Goal: Use online tool/utility: Use online tool/utility

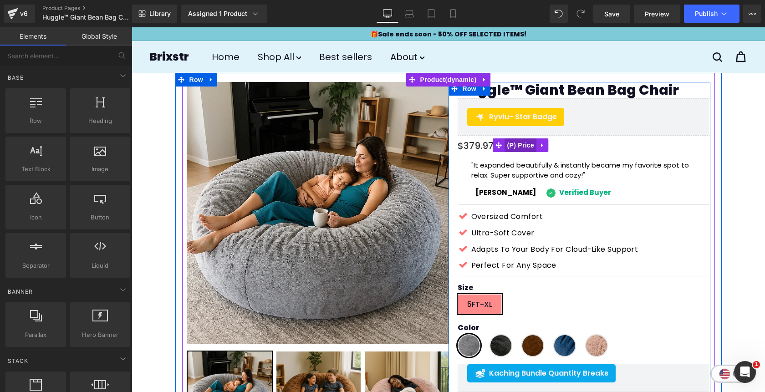
click at [522, 145] on span "(P) Price" at bounding box center [521, 146] width 32 height 14
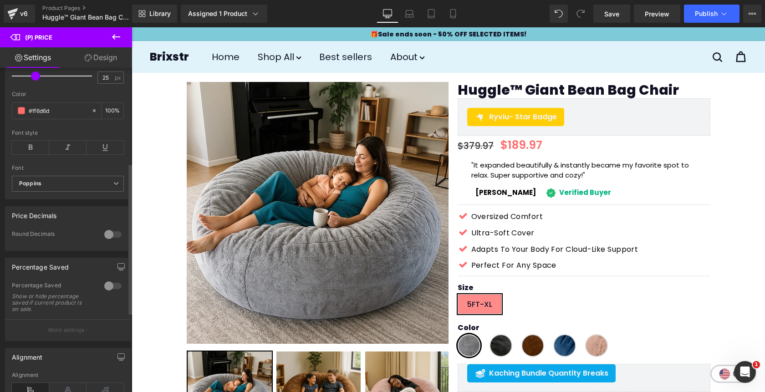
scroll to position [231, 0]
click at [105, 291] on div at bounding box center [113, 285] width 22 height 15
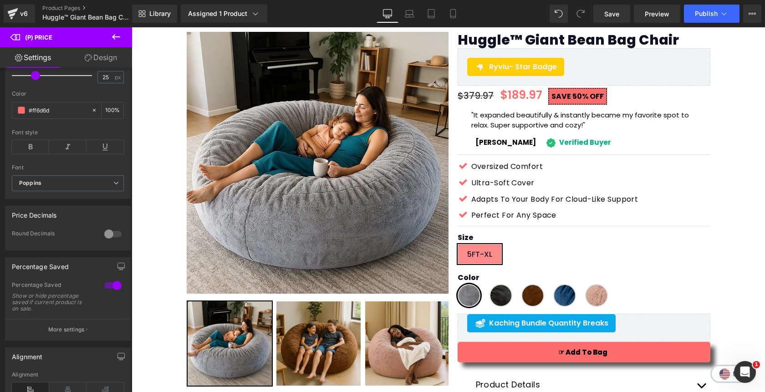
scroll to position [50, 0]
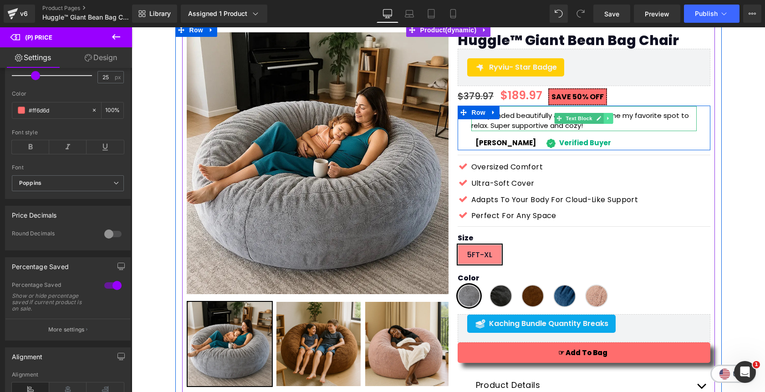
click at [610, 119] on icon at bounding box center [608, 118] width 5 height 5
click at [606, 118] on link at bounding box center [604, 118] width 10 height 11
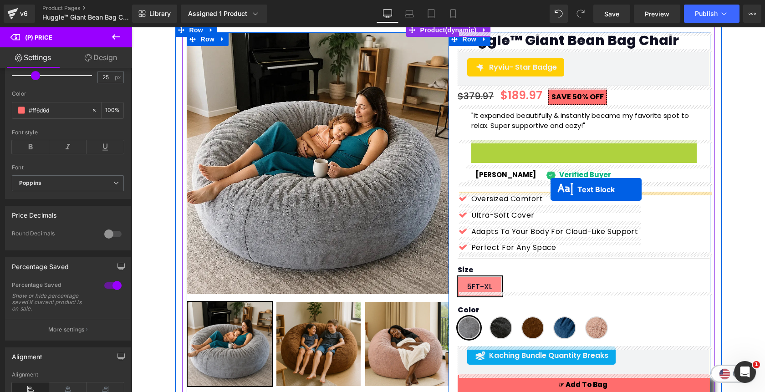
drag, startPoint x: 559, startPoint y: 153, endPoint x: 551, endPoint y: 190, distance: 37.7
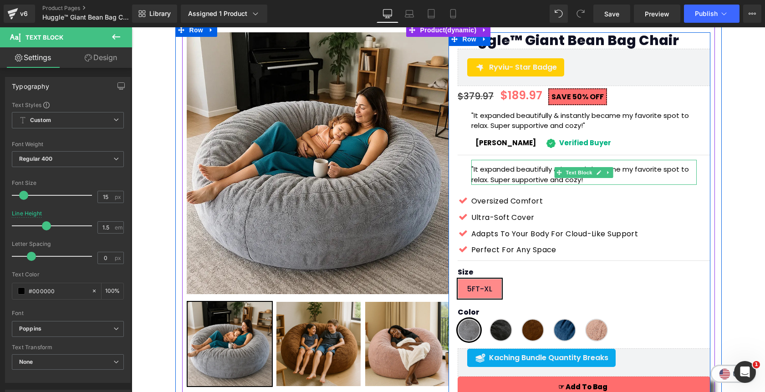
click at [526, 180] on p ""It expanded beautifully & instantly became my favorite spot to relax. Super su…" at bounding box center [585, 174] width 226 height 21
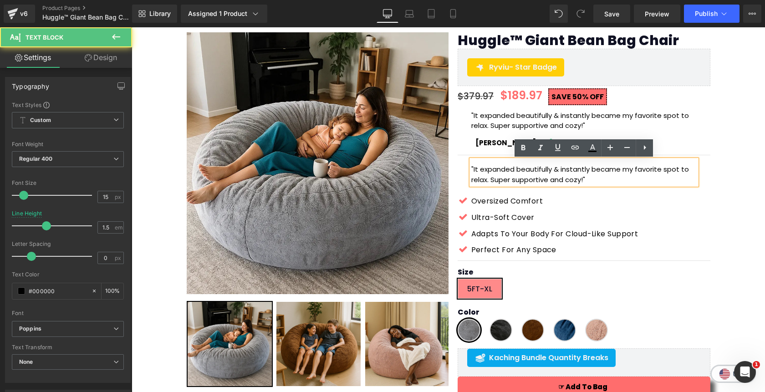
click at [526, 180] on p ""It expanded beautifully & instantly became my favorite spot to relax. Super su…" at bounding box center [585, 174] width 226 height 21
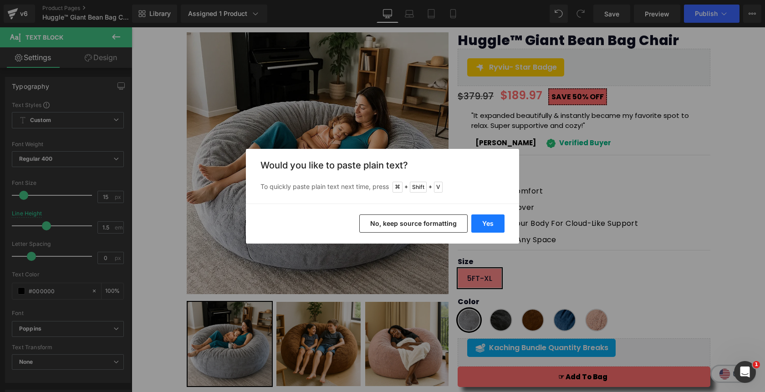
click at [484, 221] on button "Yes" at bounding box center [488, 224] width 33 height 18
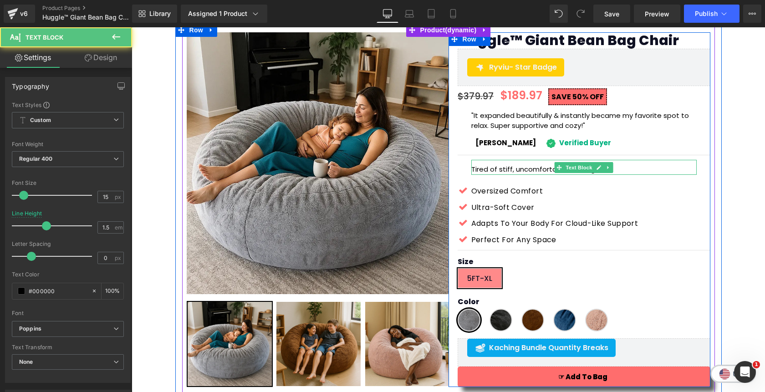
click at [621, 169] on p "Tired of stiff, uncomfortable seating?" at bounding box center [585, 169] width 226 height 10
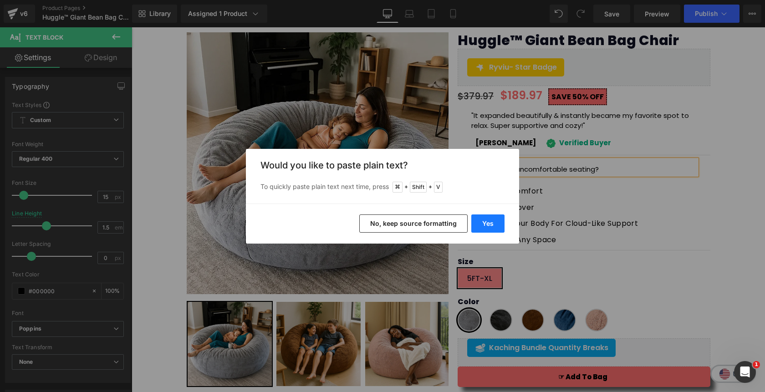
click at [482, 226] on button "Yes" at bounding box center [488, 224] width 33 height 18
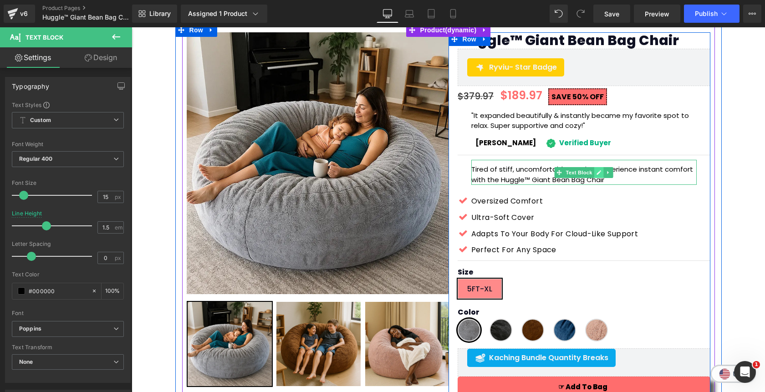
click at [598, 174] on icon at bounding box center [599, 172] width 5 height 5
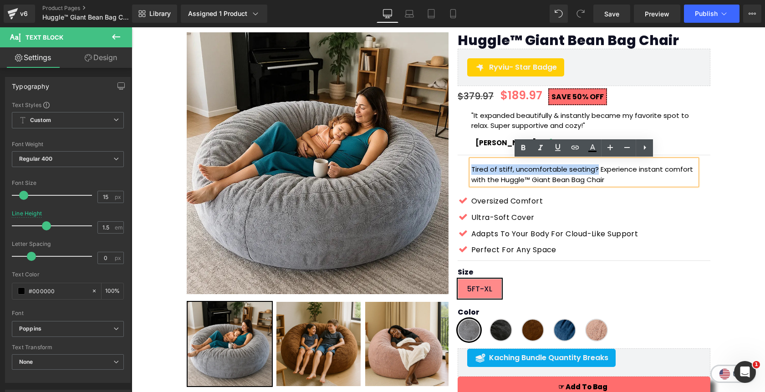
drag, startPoint x: 596, startPoint y: 171, endPoint x: 472, endPoint y: 170, distance: 123.5
click at [472, 170] on p "Tired of stiff, uncomfortable seating? Experience instant comfort with the Hugg…" at bounding box center [585, 174] width 226 height 21
click at [520, 146] on icon at bounding box center [523, 148] width 11 height 11
drag, startPoint x: 667, startPoint y: 171, endPoint x: 694, endPoint y: 173, distance: 27.0
click at [694, 173] on p "Tired of stiff, uncomfortable seating? Experience instant comfort with the Hugg…" at bounding box center [585, 174] width 226 height 21
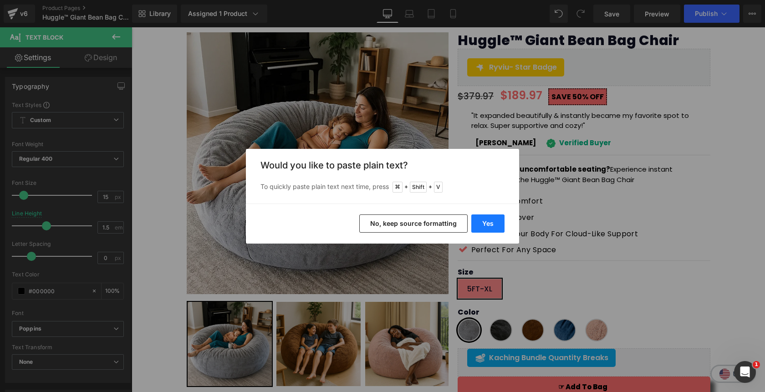
click at [491, 223] on button "Yes" at bounding box center [488, 224] width 33 height 18
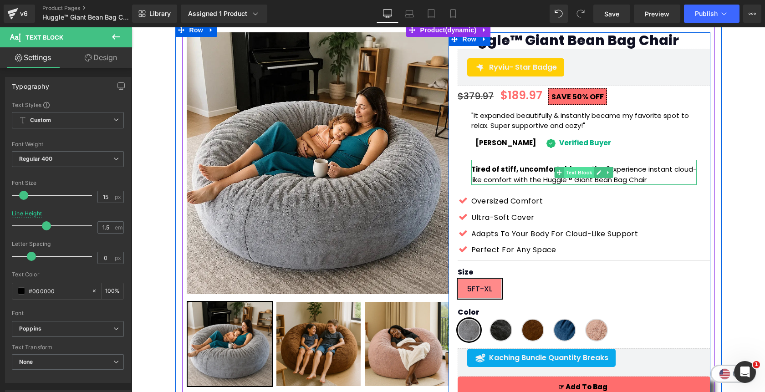
click at [579, 175] on span "Text Block" at bounding box center [579, 172] width 30 height 11
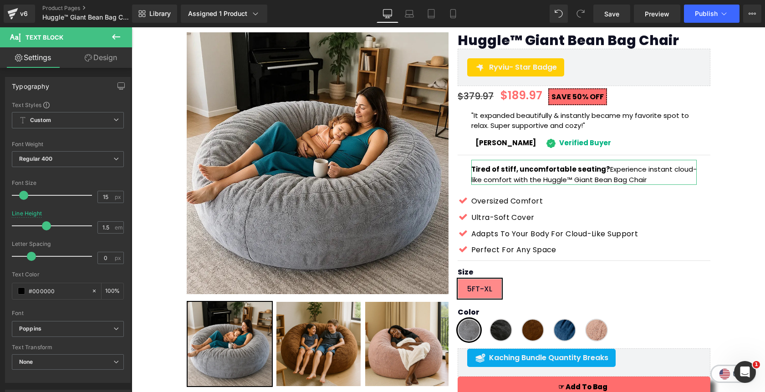
click at [98, 62] on link "Design" at bounding box center [101, 57] width 66 height 21
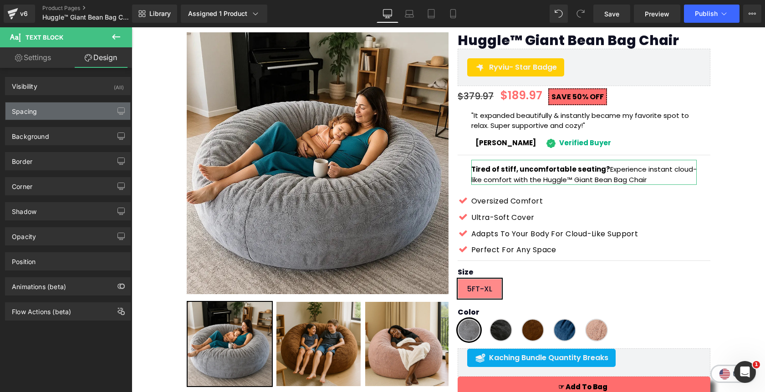
click at [66, 109] on div "Spacing" at bounding box center [67, 111] width 125 height 17
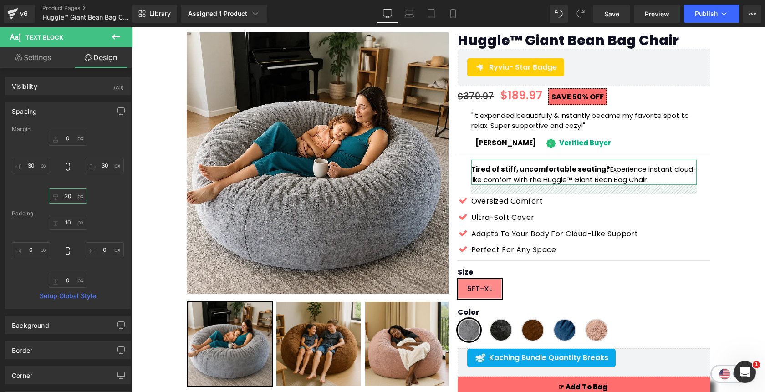
click at [68, 197] on input "20" at bounding box center [68, 196] width 38 height 15
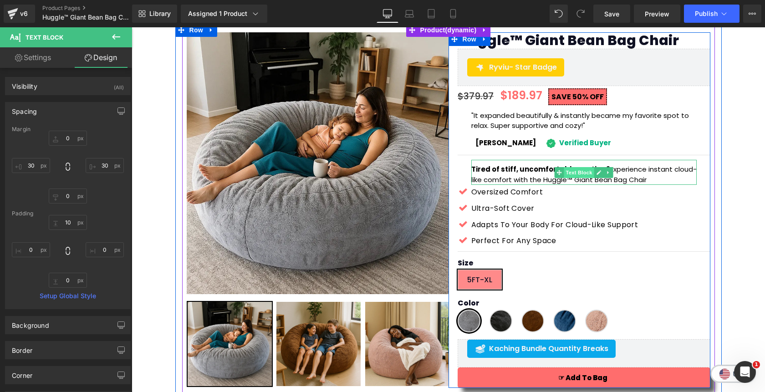
click at [579, 172] on span "Text Block" at bounding box center [579, 172] width 30 height 11
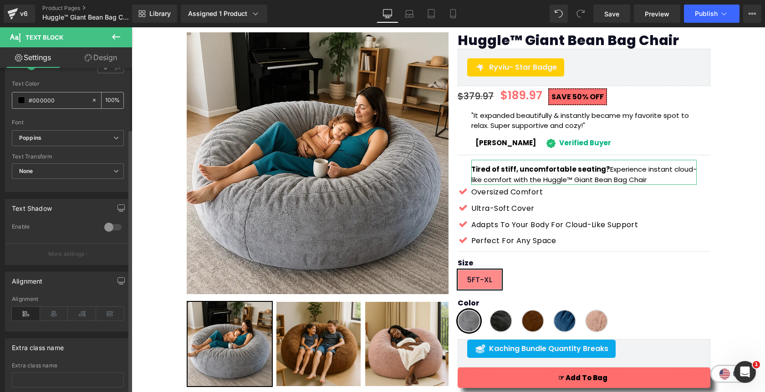
scroll to position [252, 0]
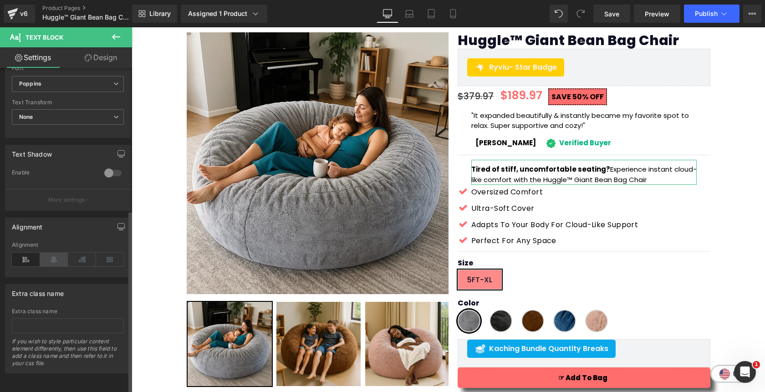
click at [55, 257] on icon at bounding box center [54, 260] width 28 height 14
click at [26, 257] on icon at bounding box center [26, 260] width 28 height 14
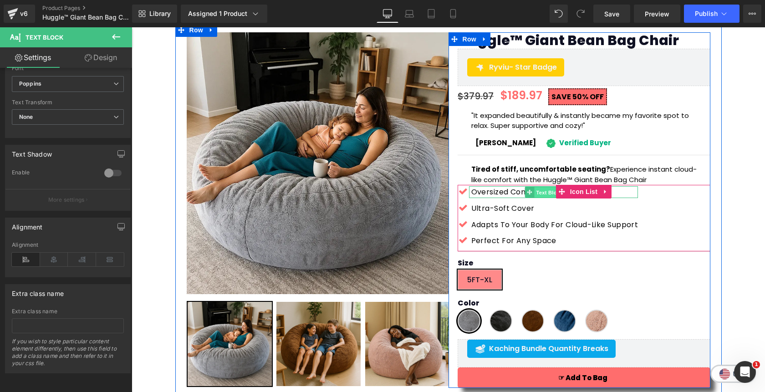
click at [546, 193] on span "Text Block" at bounding box center [549, 192] width 30 height 11
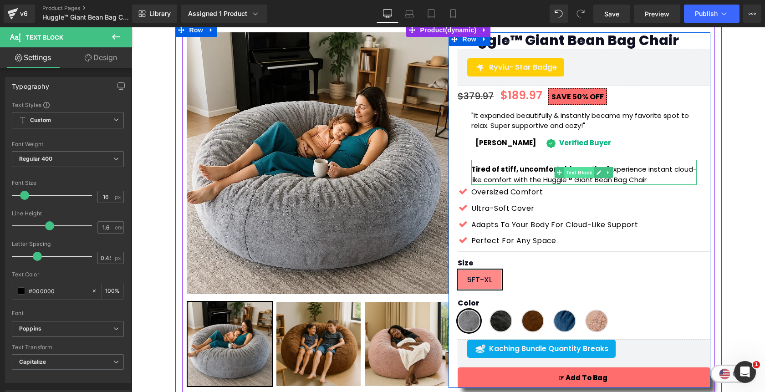
click at [580, 174] on span "Text Block" at bounding box center [579, 172] width 30 height 11
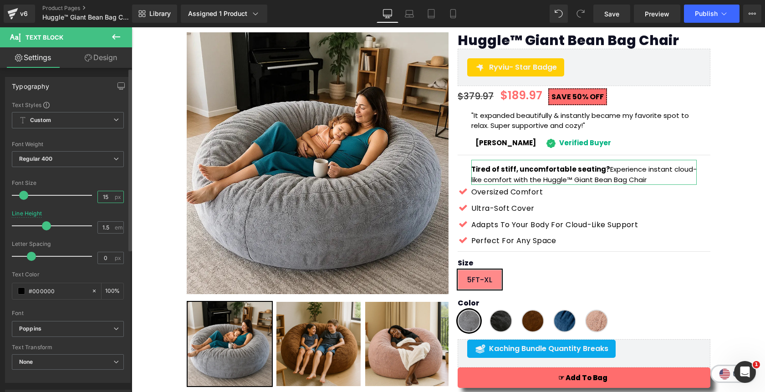
scroll to position [0, 0]
click at [103, 200] on input "15" at bounding box center [106, 196] width 16 height 11
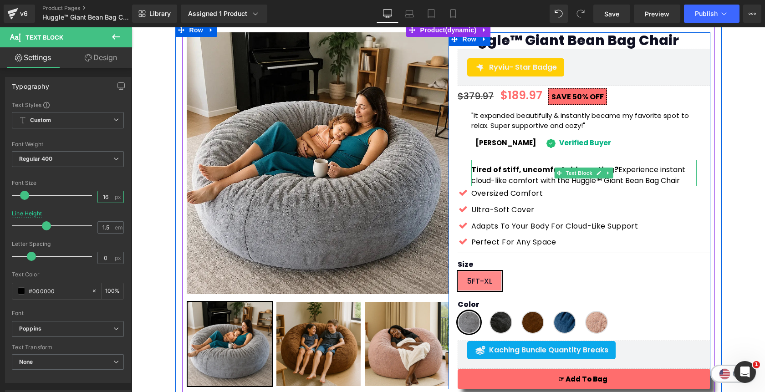
type input "16"
drag, startPoint x: 539, startPoint y: 183, endPoint x: 473, endPoint y: 183, distance: 66.1
click at [473, 183] on div "Tired of stiff, uncomfortable seating? Experience instant cloud-like comfort wi…" at bounding box center [585, 173] width 226 height 26
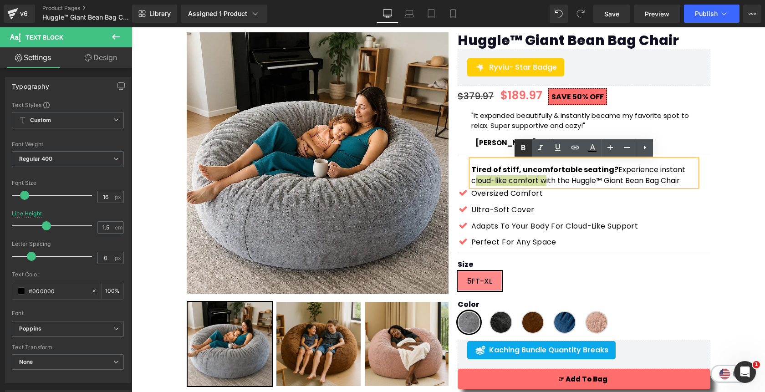
click at [522, 154] on link at bounding box center [523, 147] width 17 height 17
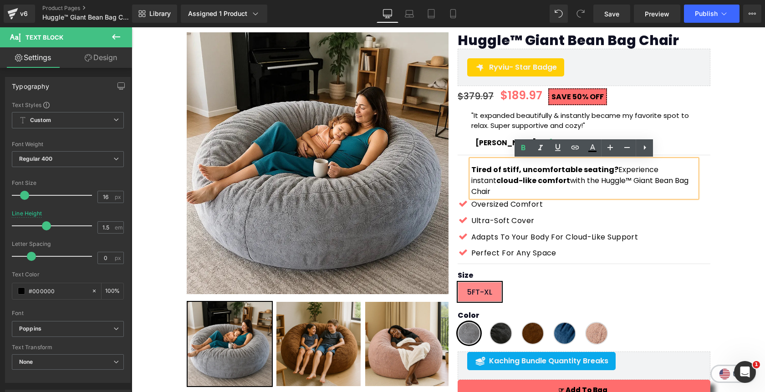
click at [690, 183] on p "Tired of stiff, uncomfortable seating? Experience instant cloud-like comfort wi…" at bounding box center [585, 180] width 226 height 33
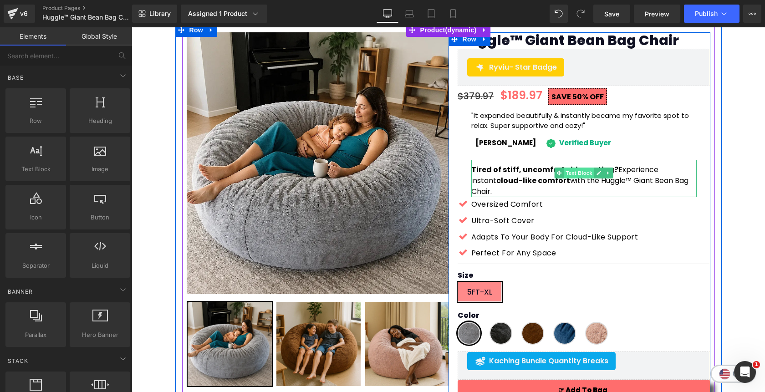
click at [585, 175] on span "Text Block" at bounding box center [579, 173] width 30 height 11
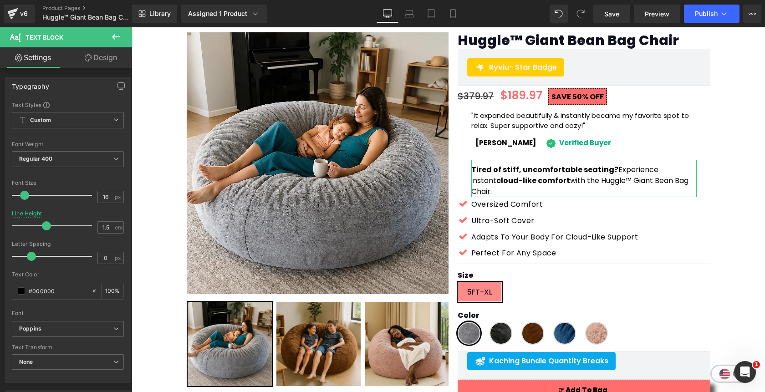
click at [109, 61] on link "Design" at bounding box center [101, 57] width 66 height 21
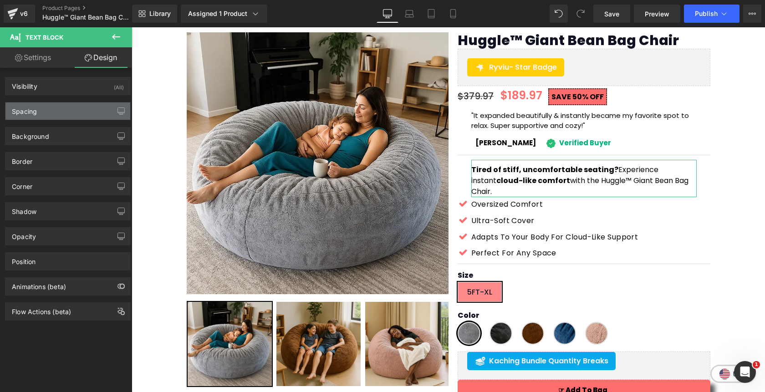
click at [71, 112] on div "Spacing" at bounding box center [67, 111] width 125 height 17
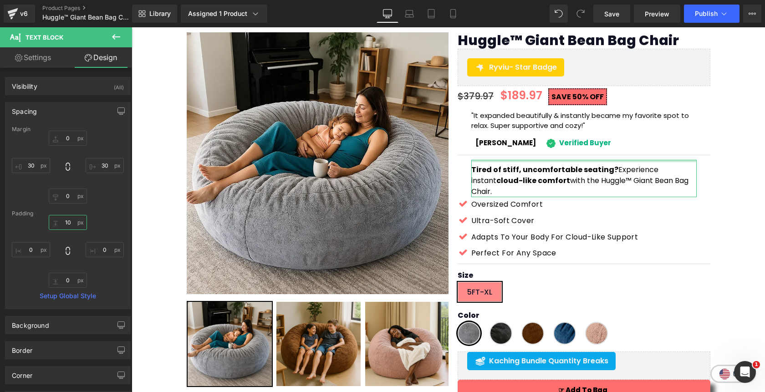
click at [66, 225] on input "text" at bounding box center [68, 222] width 38 height 15
type input "10"
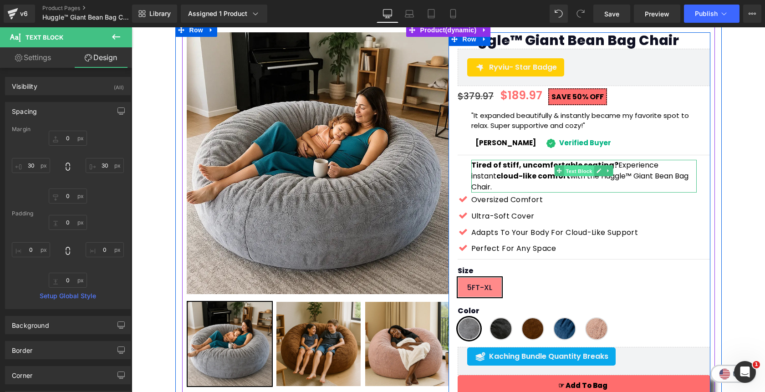
click at [581, 170] on span "Text Block" at bounding box center [579, 171] width 30 height 11
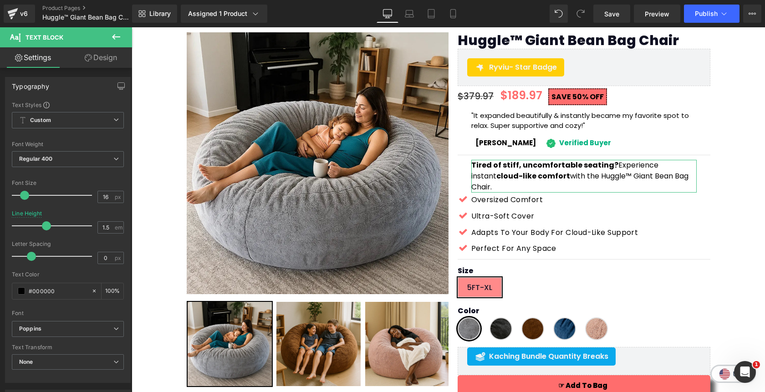
click at [104, 58] on link "Design" at bounding box center [101, 57] width 66 height 21
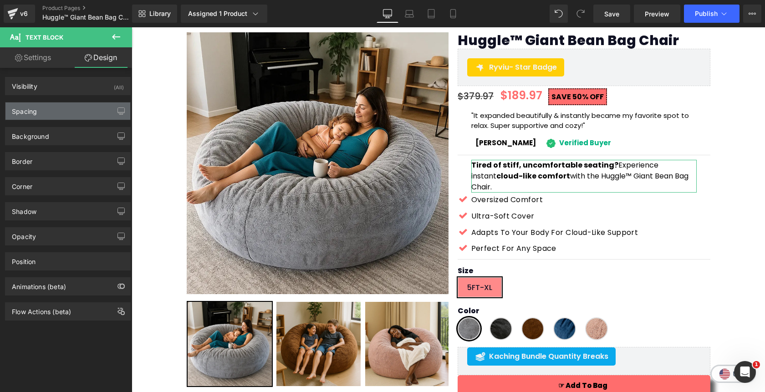
click at [54, 117] on div "Spacing" at bounding box center [67, 111] width 125 height 17
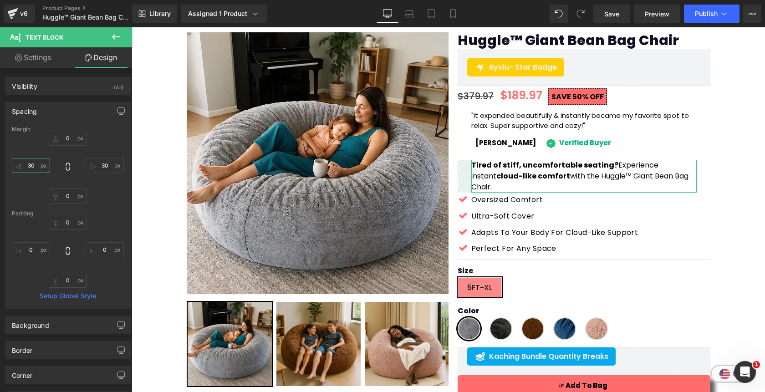
click at [31, 166] on input "text" at bounding box center [31, 165] width 38 height 15
type input "30"
click at [104, 167] on input "text" at bounding box center [105, 165] width 38 height 15
type input "30"
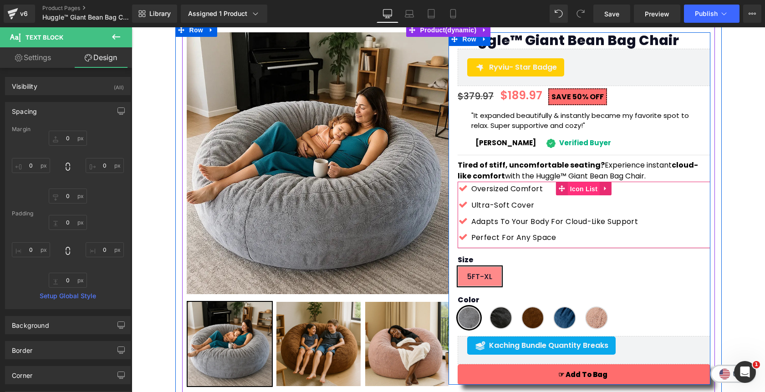
click at [586, 190] on span "Icon List" at bounding box center [584, 189] width 32 height 14
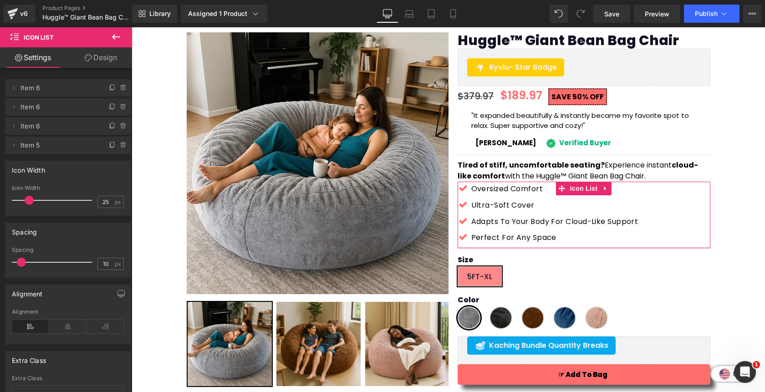
click at [102, 64] on link "Design" at bounding box center [101, 57] width 66 height 21
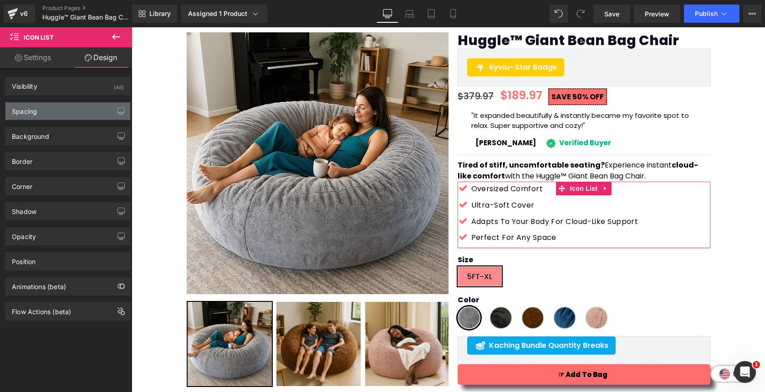
click at [48, 112] on div "Spacing" at bounding box center [67, 111] width 125 height 17
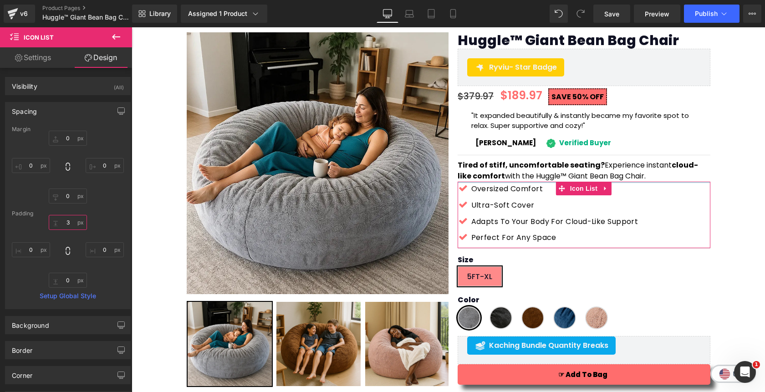
click at [62, 223] on input "3" at bounding box center [68, 222] width 38 height 15
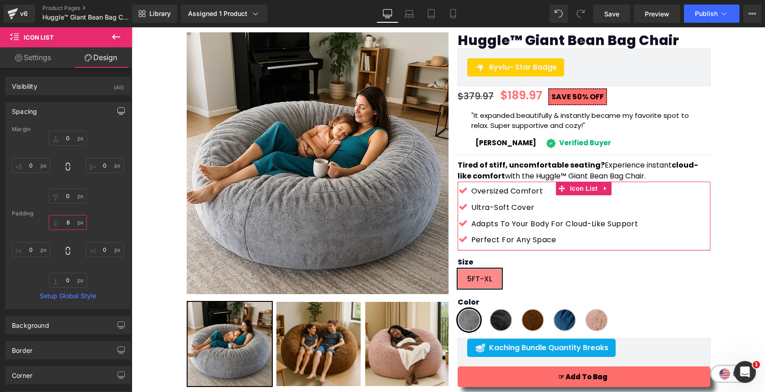
type input "8"
click at [119, 114] on icon "button" at bounding box center [121, 111] width 7 height 7
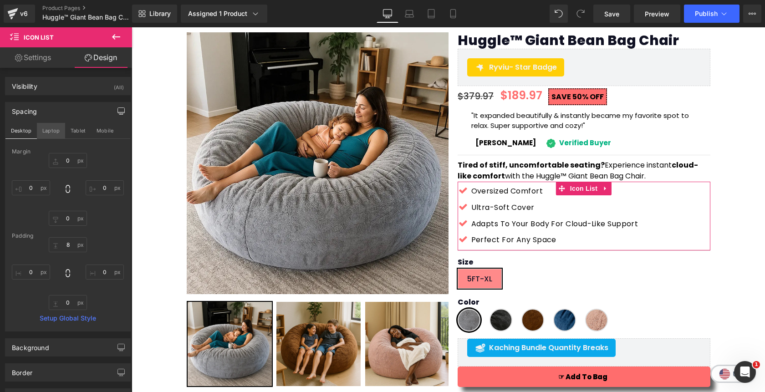
click at [43, 134] on button "Laptop" at bounding box center [51, 130] width 28 height 15
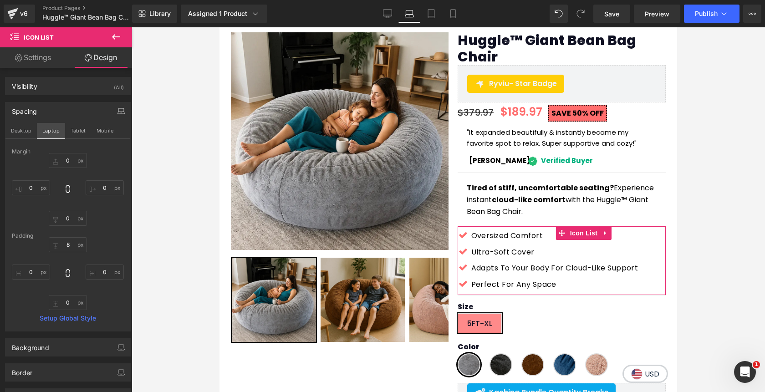
scroll to position [126, 0]
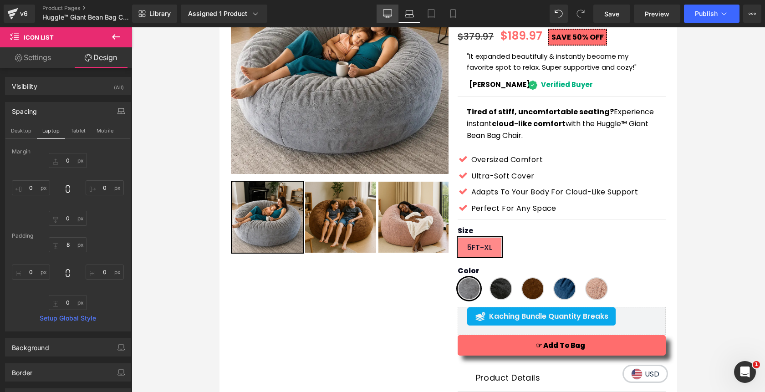
click at [389, 14] on icon at bounding box center [387, 13] width 9 height 9
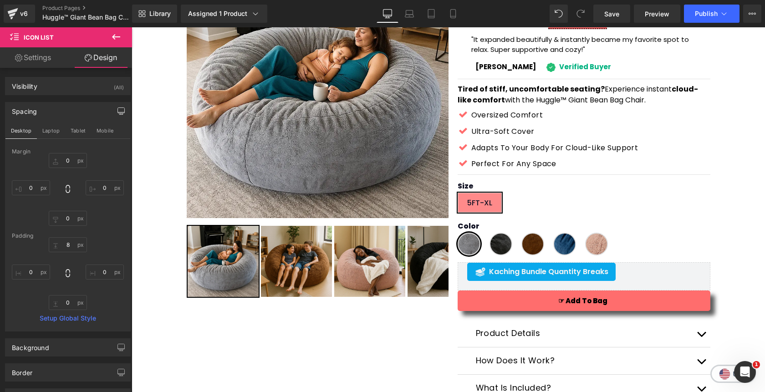
scroll to position [81, 0]
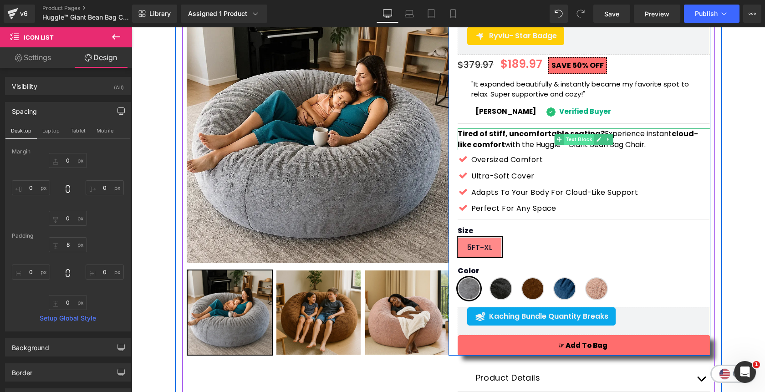
click at [580, 144] on span "Text Block" at bounding box center [579, 139] width 30 height 11
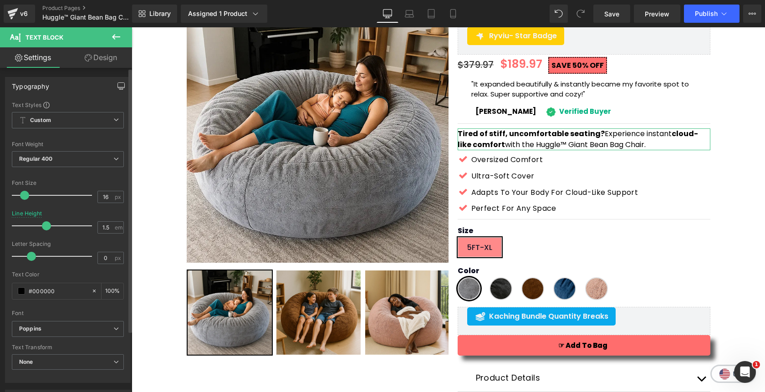
click at [118, 84] on icon "button" at bounding box center [121, 85] width 7 height 7
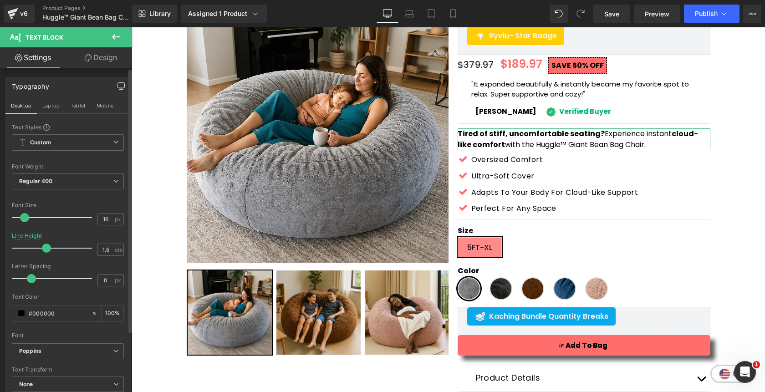
click at [99, 54] on link "Design" at bounding box center [101, 57] width 66 height 21
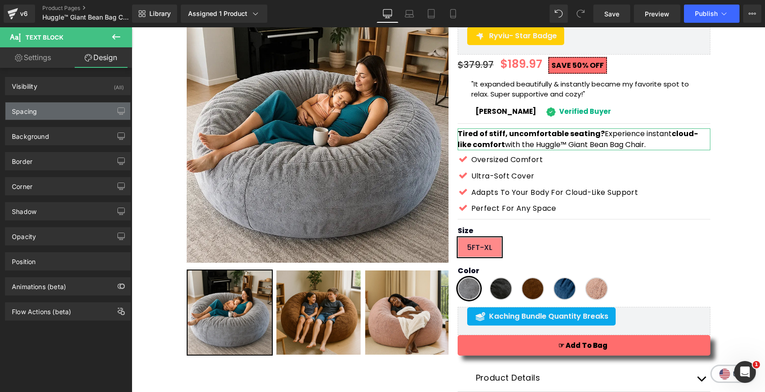
click at [50, 107] on div "Spacing" at bounding box center [67, 111] width 125 height 17
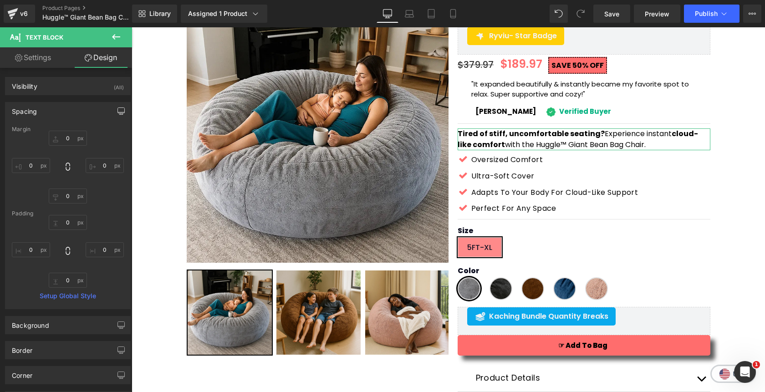
click at [118, 113] on icon "button" at bounding box center [121, 113] width 7 height 0
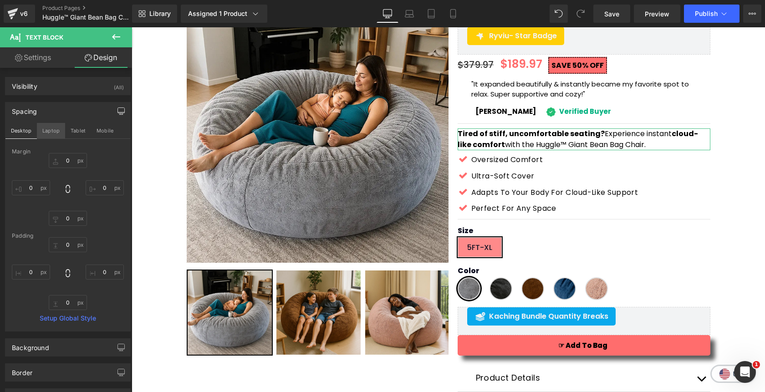
click at [53, 133] on button "Laptop" at bounding box center [51, 130] width 28 height 15
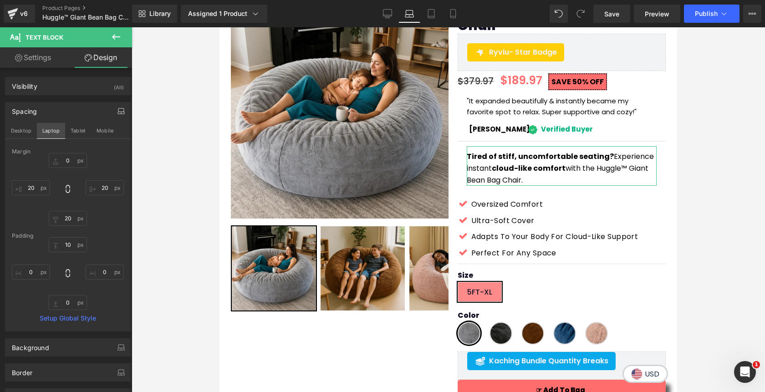
scroll to position [99, 0]
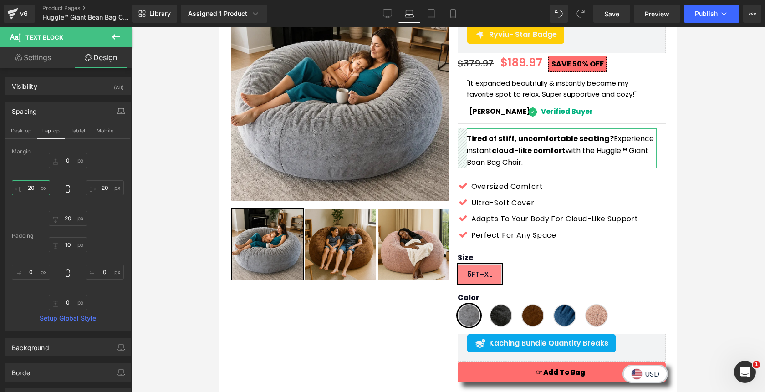
click at [33, 189] on input "text" at bounding box center [31, 187] width 38 height 15
type input "20"
click at [100, 187] on input "text" at bounding box center [105, 187] width 38 height 15
type input "20"
click at [67, 222] on input "text" at bounding box center [68, 218] width 38 height 15
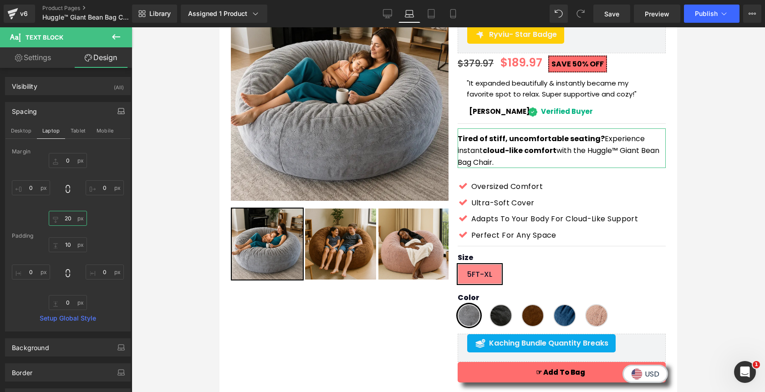
type input "20"
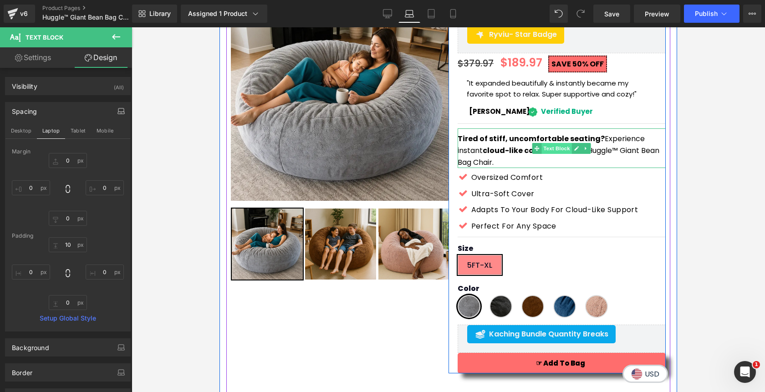
click at [556, 149] on span "Text Block" at bounding box center [557, 148] width 30 height 11
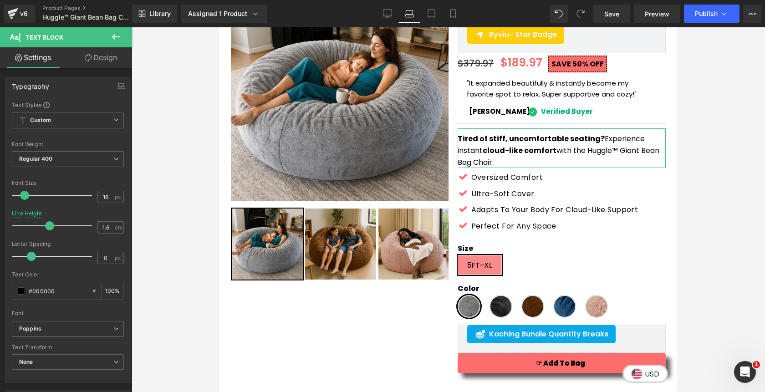
click at [108, 55] on link "Design" at bounding box center [101, 57] width 66 height 21
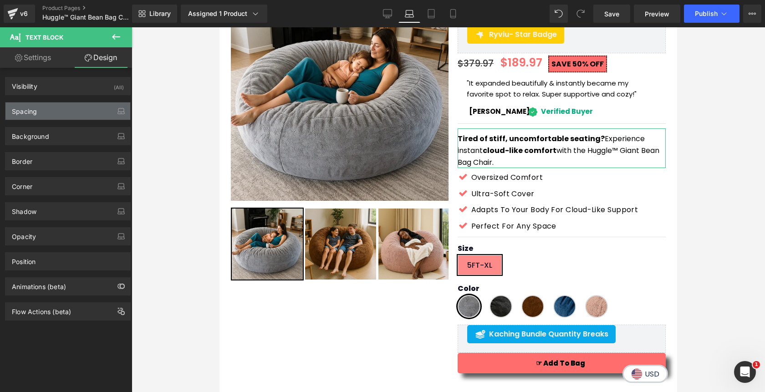
click at [52, 119] on div "Spacing" at bounding box center [67, 111] width 125 height 17
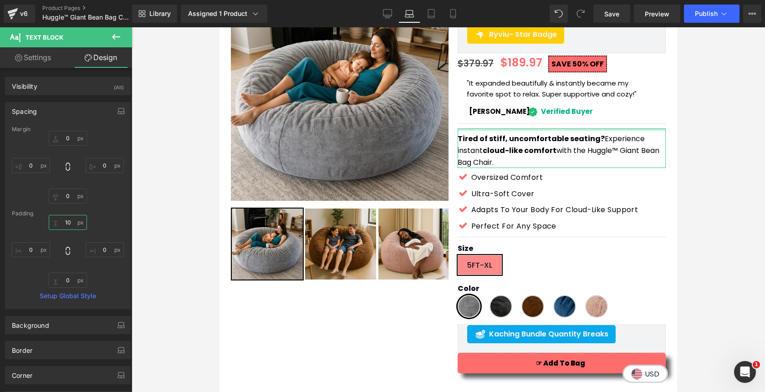
click at [64, 223] on input "text" at bounding box center [68, 222] width 38 height 15
type input "8"
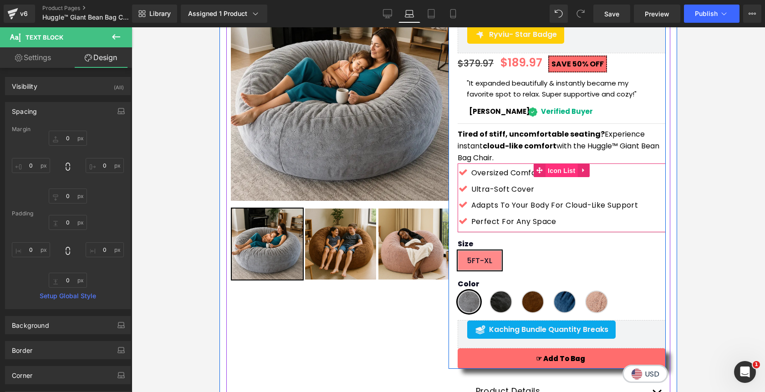
click at [559, 169] on span "Icon List" at bounding box center [562, 171] width 32 height 14
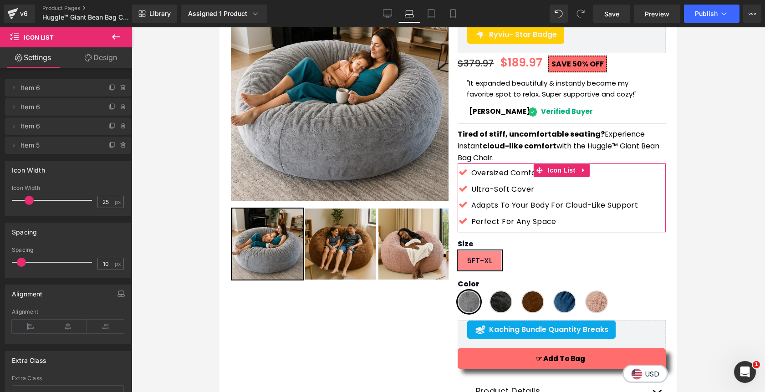
click at [108, 55] on link "Design" at bounding box center [101, 57] width 66 height 21
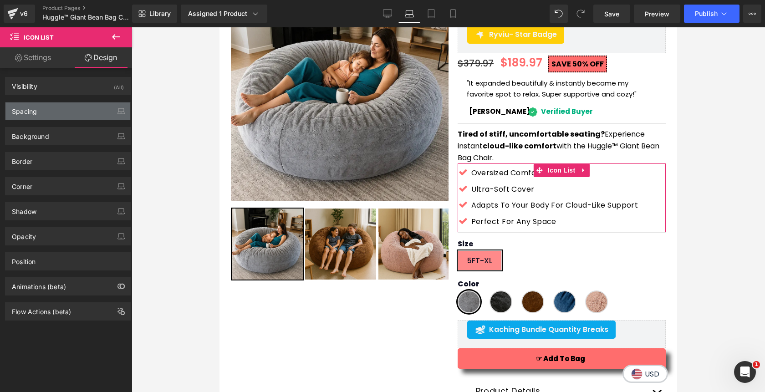
click at [67, 108] on div "Spacing" at bounding box center [67, 111] width 125 height 17
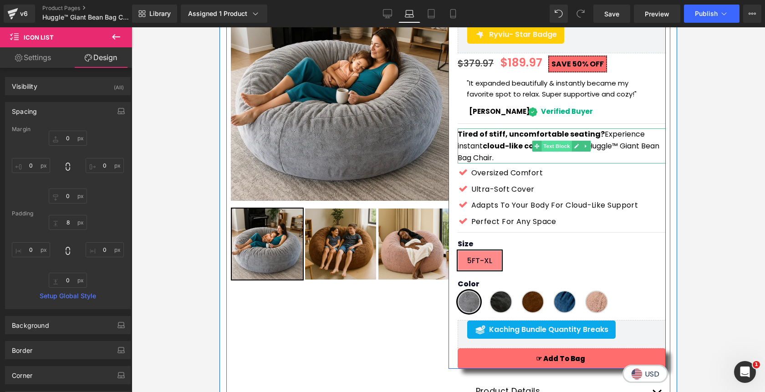
click at [561, 150] on span "Text Block" at bounding box center [557, 146] width 30 height 11
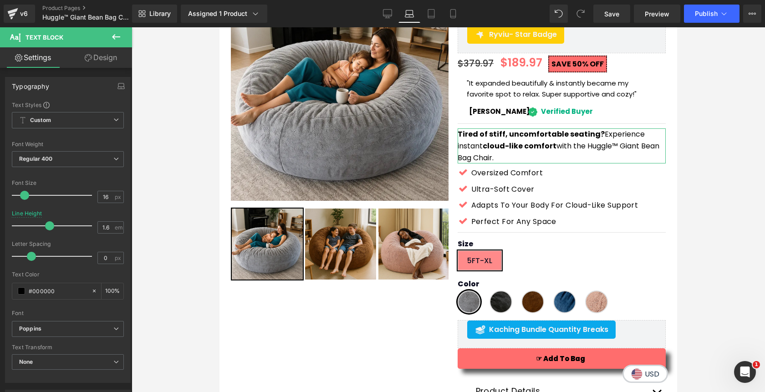
click at [108, 62] on link "Design" at bounding box center [101, 57] width 66 height 21
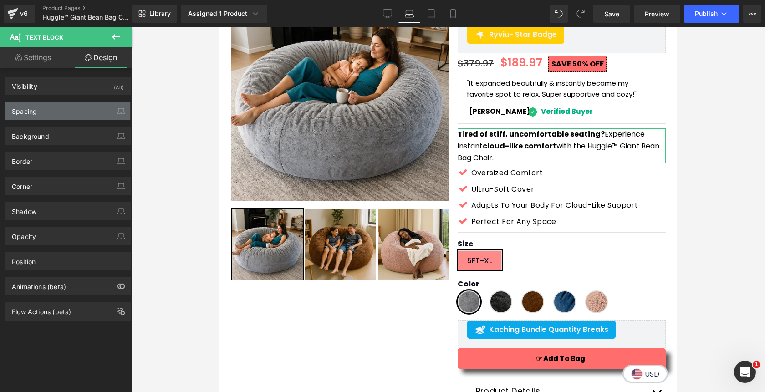
click at [66, 108] on div "Spacing" at bounding box center [67, 111] width 125 height 17
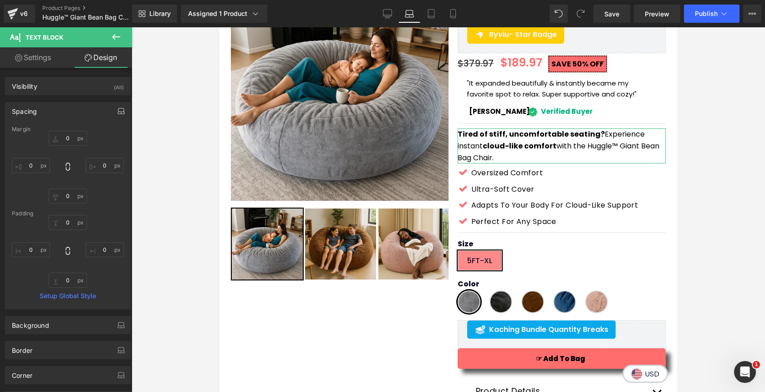
click at [118, 113] on icon "button" at bounding box center [121, 111] width 7 height 7
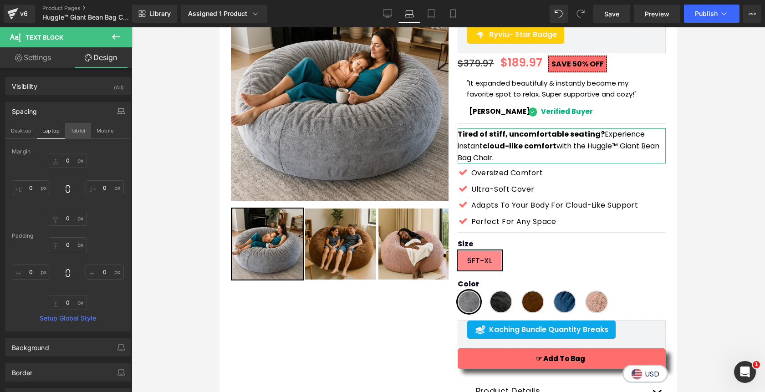
click at [75, 134] on button "Tablet" at bounding box center [78, 130] width 26 height 15
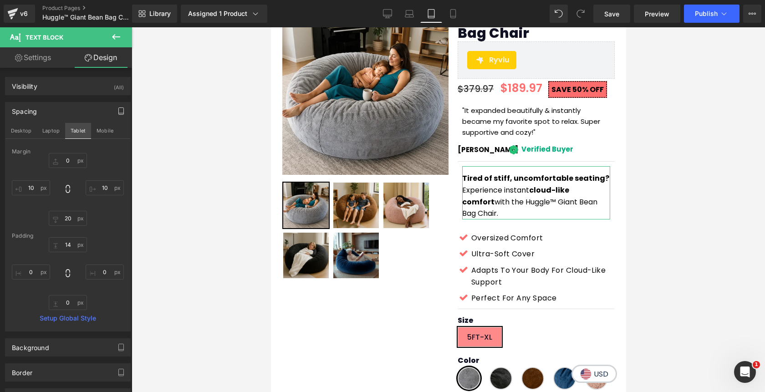
scroll to position [137, 0]
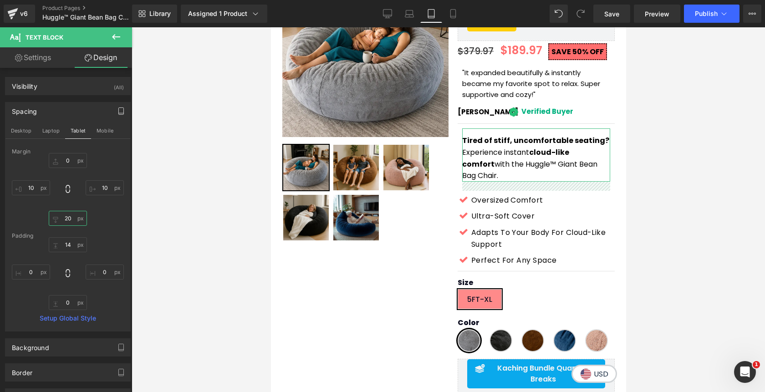
click at [68, 224] on input "0" at bounding box center [68, 218] width 38 height 15
type input "20"
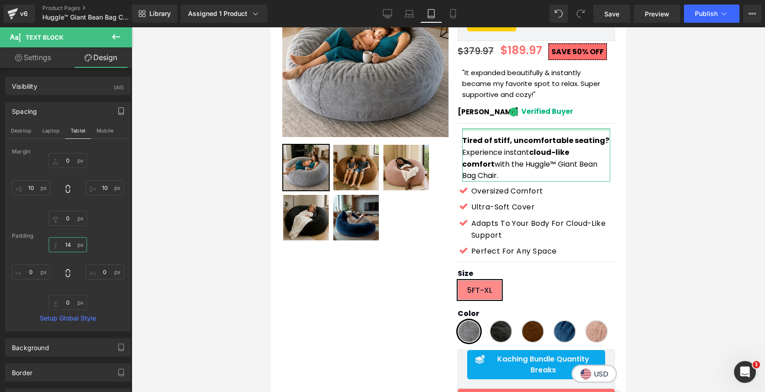
click at [65, 249] on input "0" at bounding box center [68, 244] width 38 height 15
type input "14"
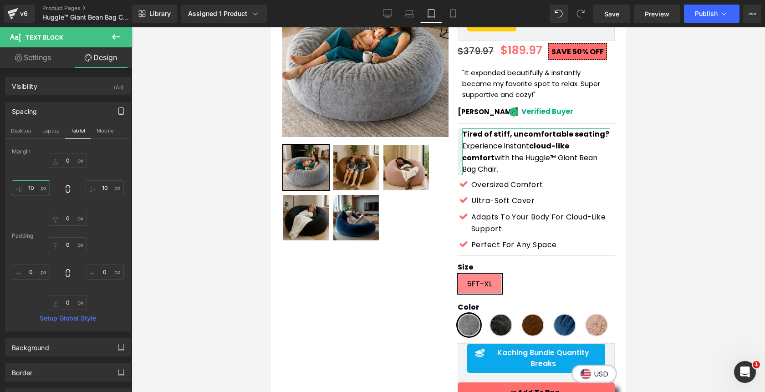
click at [29, 190] on input "0" at bounding box center [31, 187] width 38 height 15
type input "10"
click at [98, 187] on input "0" at bounding box center [105, 187] width 38 height 15
type input "10"
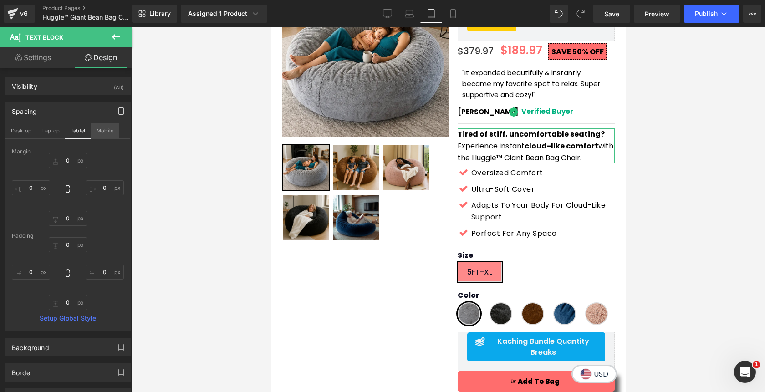
click at [104, 133] on button "Mobile" at bounding box center [105, 130] width 28 height 15
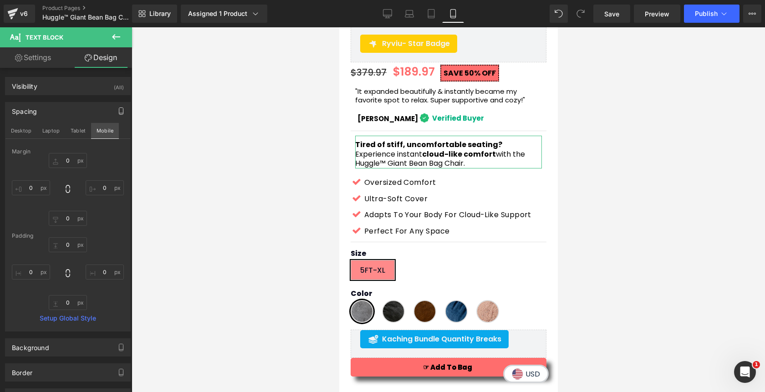
scroll to position [379, 0]
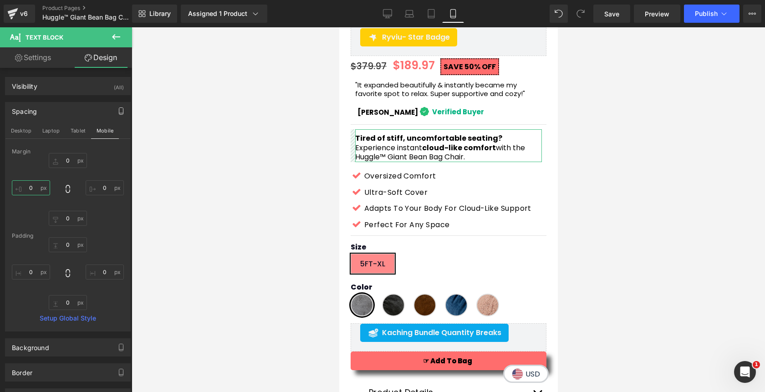
click at [37, 186] on input "text" at bounding box center [31, 187] width 38 height 15
type input "10"
click at [95, 188] on input "text" at bounding box center [105, 187] width 38 height 15
type input "10"
click at [66, 221] on input "text" at bounding box center [68, 218] width 38 height 15
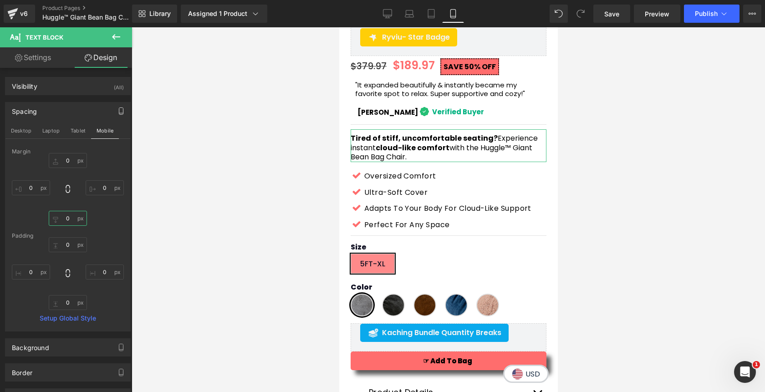
type input "10"
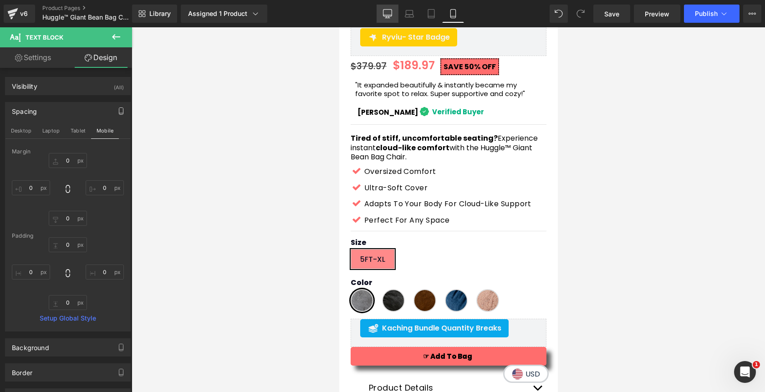
click at [390, 12] on icon at bounding box center [387, 13] width 9 height 9
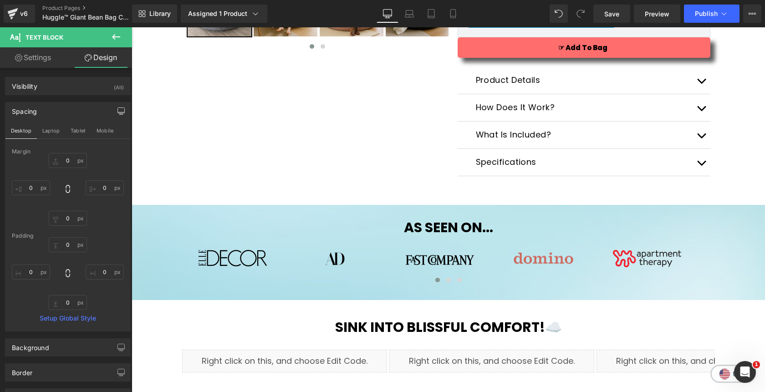
scroll to position [81, 0]
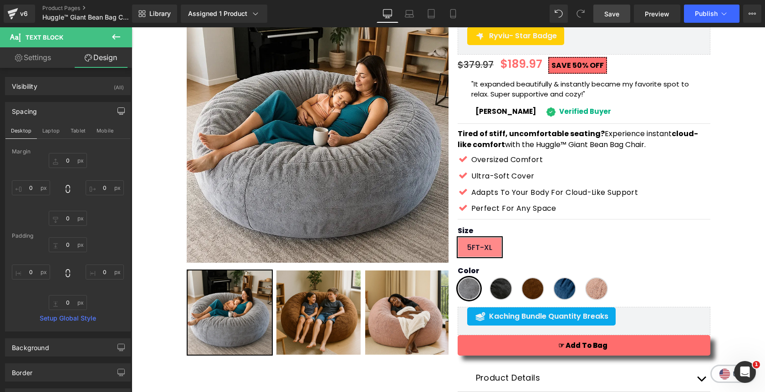
click at [611, 14] on span "Save" at bounding box center [612, 14] width 15 height 10
click at [713, 19] on button "Publish" at bounding box center [712, 14] width 56 height 18
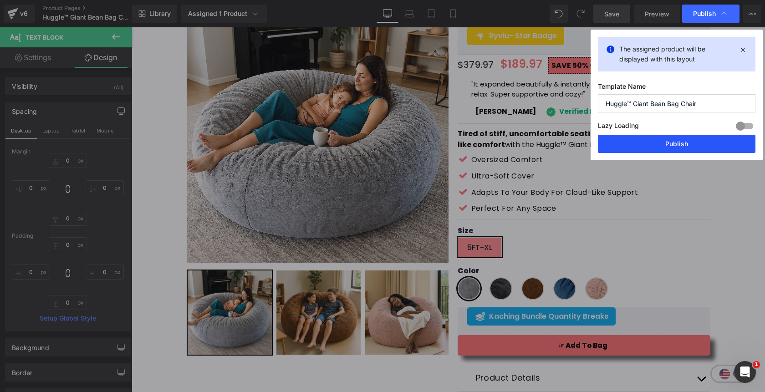
click at [679, 147] on button "Publish" at bounding box center [677, 144] width 158 height 18
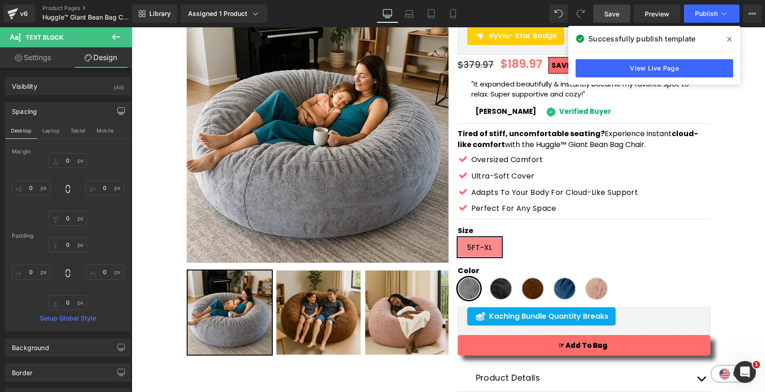
click at [729, 41] on icon at bounding box center [730, 39] width 5 height 7
